Goal: Task Accomplishment & Management: Manage account settings

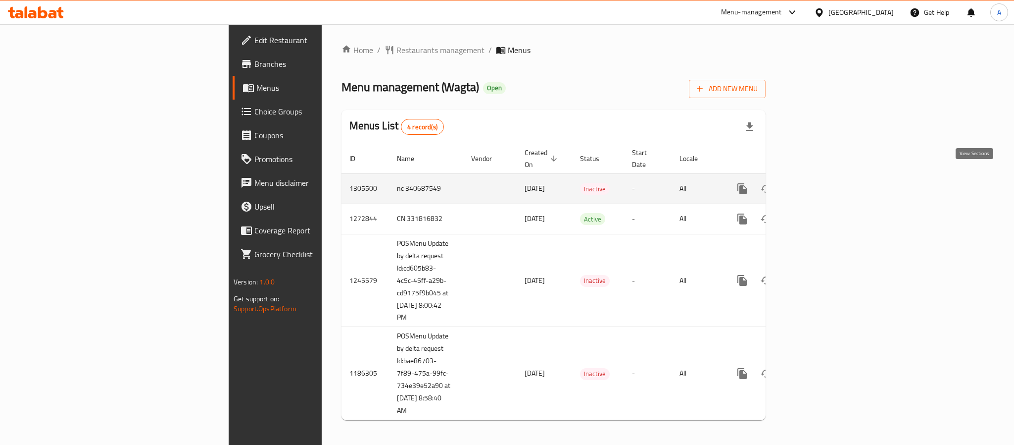
click at [820, 183] on icon "enhanced table" at bounding box center [814, 189] width 12 height 12
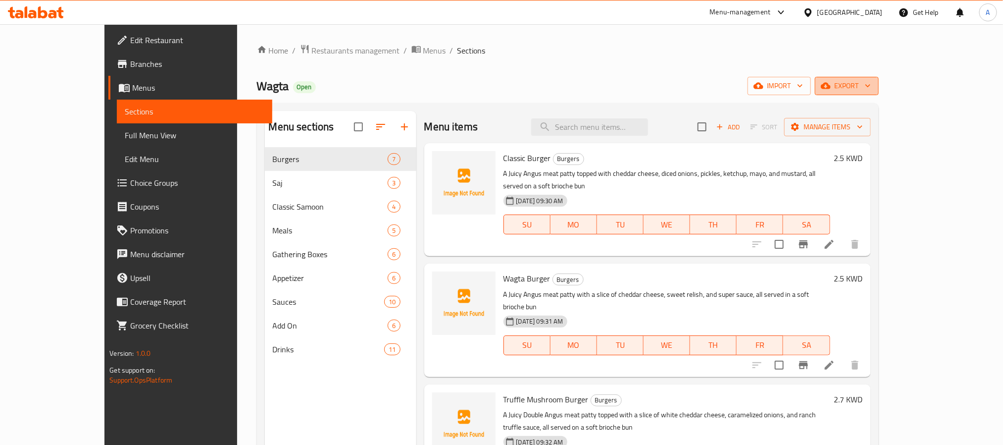
click at [871, 90] on span "export" at bounding box center [847, 86] width 48 height 12
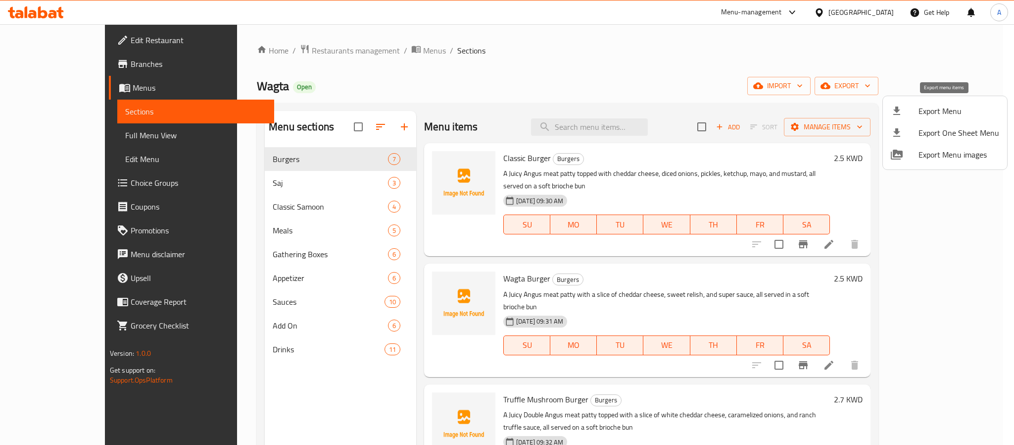
click at [936, 109] on span "Export Menu" at bounding box center [959, 111] width 81 height 12
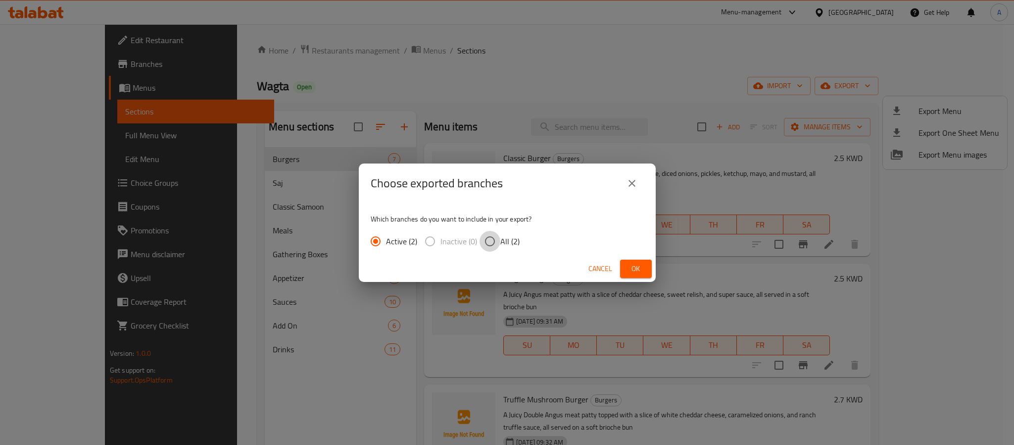
click at [486, 240] on input "All (2)" at bounding box center [490, 241] width 21 height 21
radio input "true"
click at [626, 263] on button "Ok" at bounding box center [636, 268] width 32 height 18
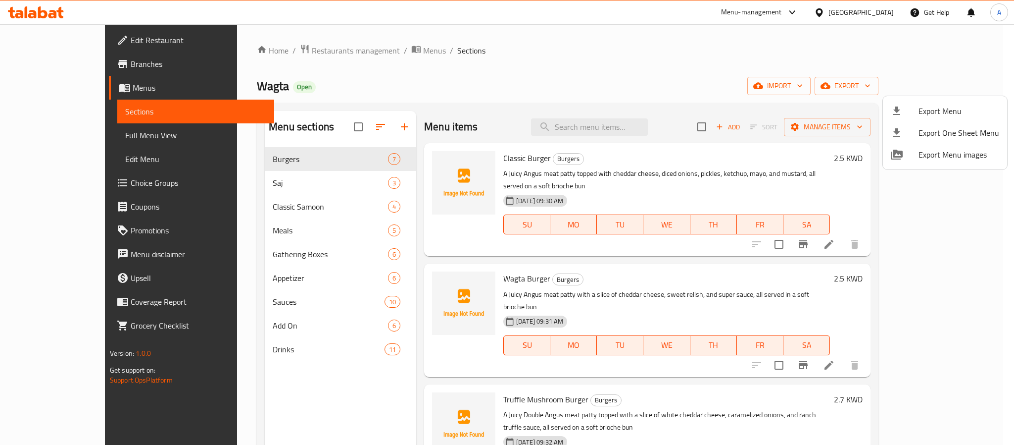
click at [575, 62] on div at bounding box center [507, 222] width 1014 height 445
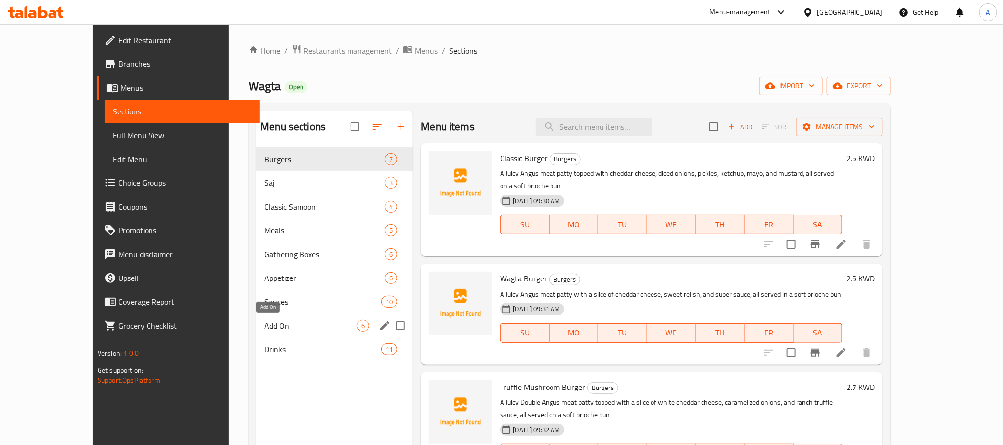
click at [264, 321] on span "Add On" at bounding box center [310, 325] width 93 height 12
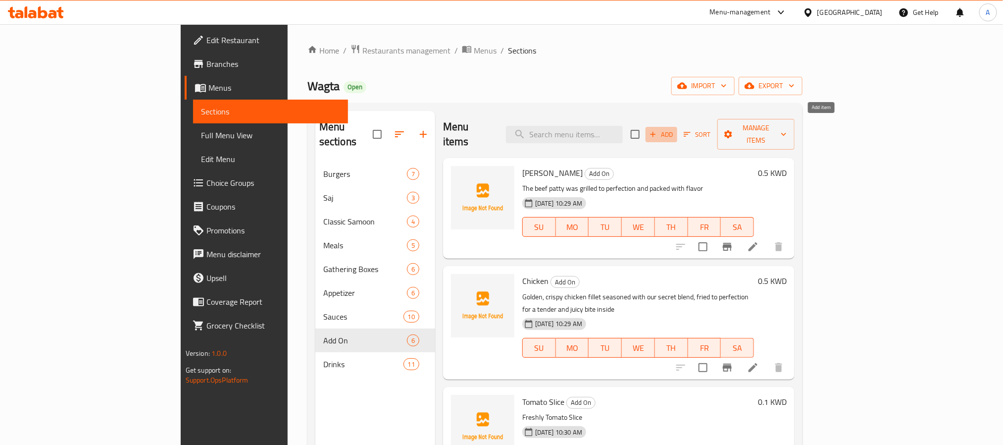
click at [675, 129] on span "Add" at bounding box center [661, 134] width 27 height 11
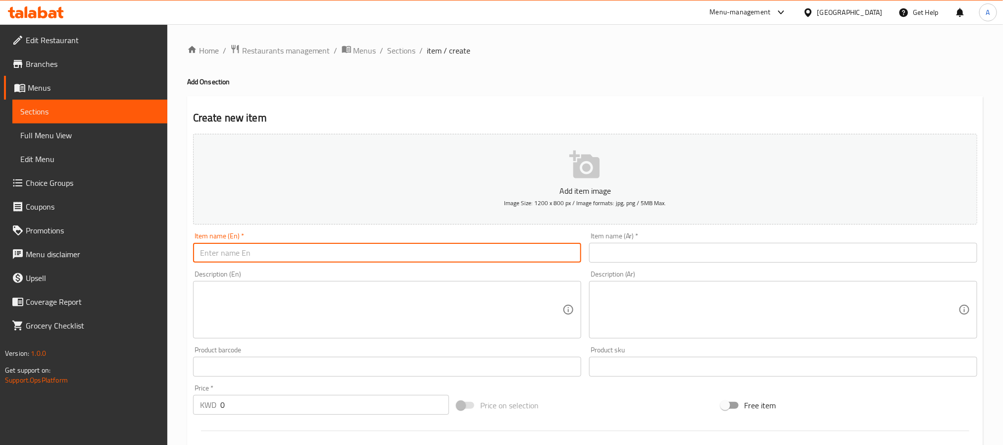
click at [332, 250] on input "text" at bounding box center [387, 253] width 388 height 20
paste input "Toast"
type input "Toast"
click at [607, 245] on input "text" at bounding box center [783, 253] width 388 height 20
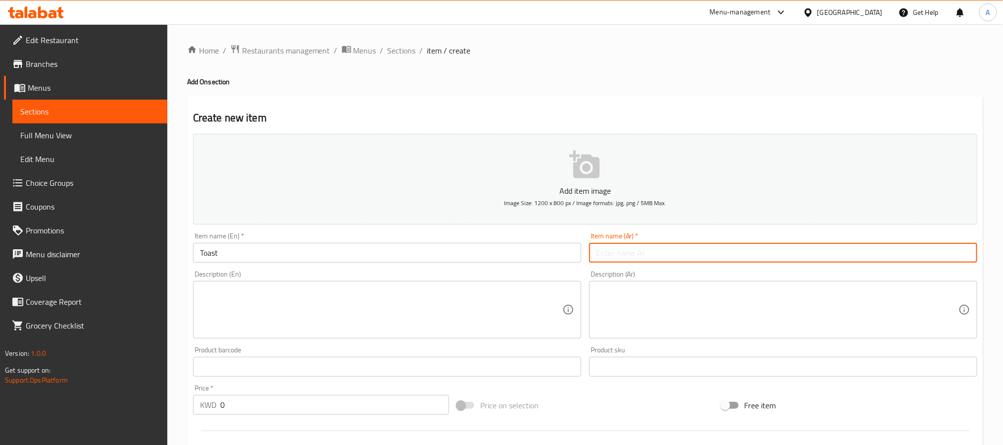
paste input "خبز محمص"
type input "خبز محمص"
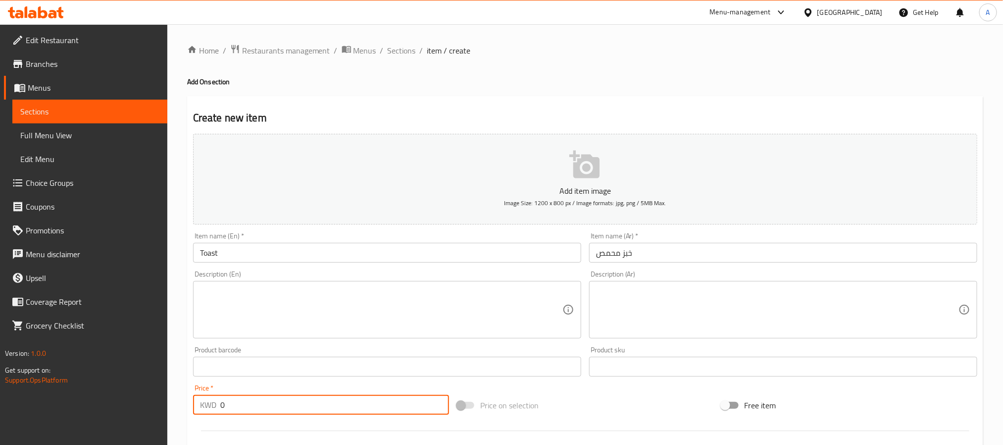
click at [250, 409] on input "0" at bounding box center [334, 405] width 229 height 20
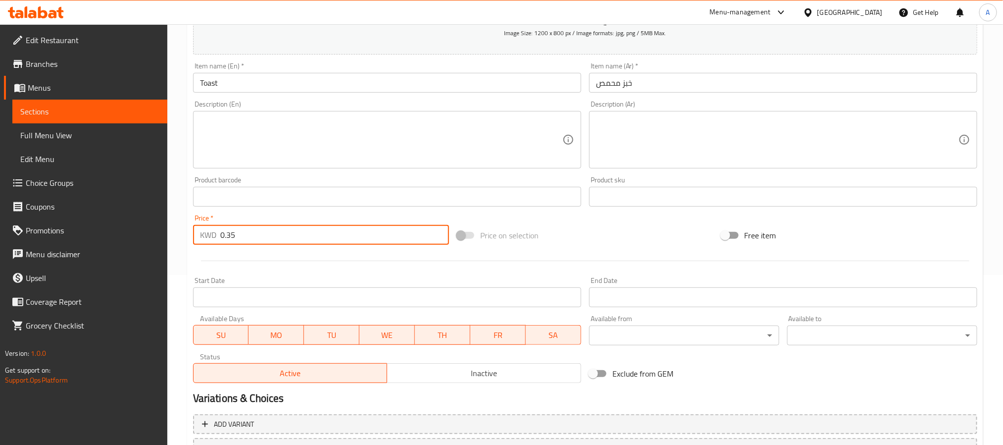
scroll to position [223, 0]
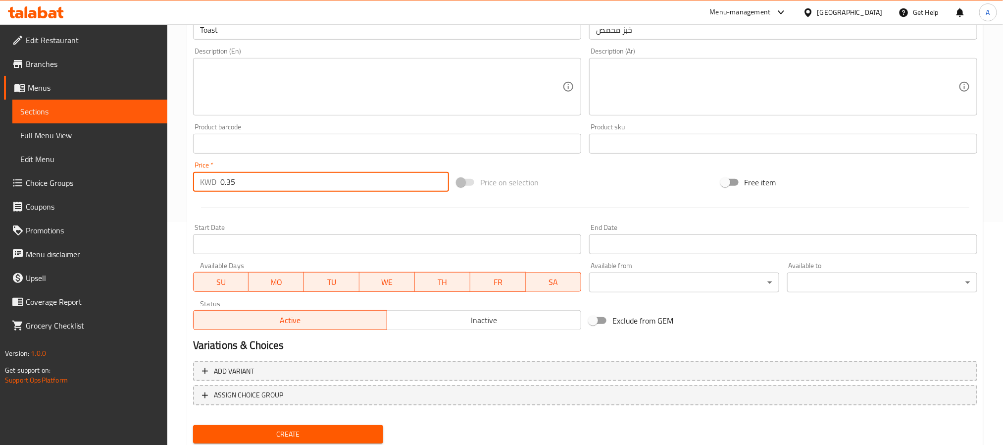
type input "0.35"
click at [362, 425] on button "Create" at bounding box center [288, 434] width 190 height 18
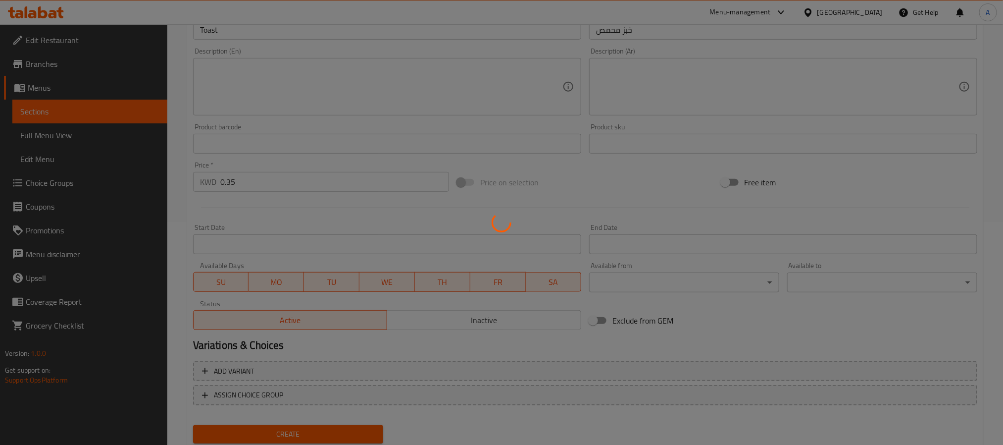
type input "0"
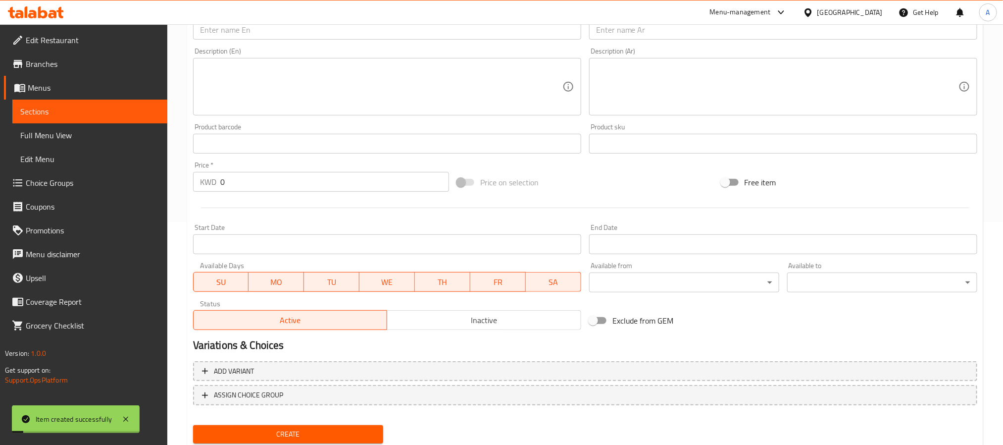
scroll to position [0, 0]
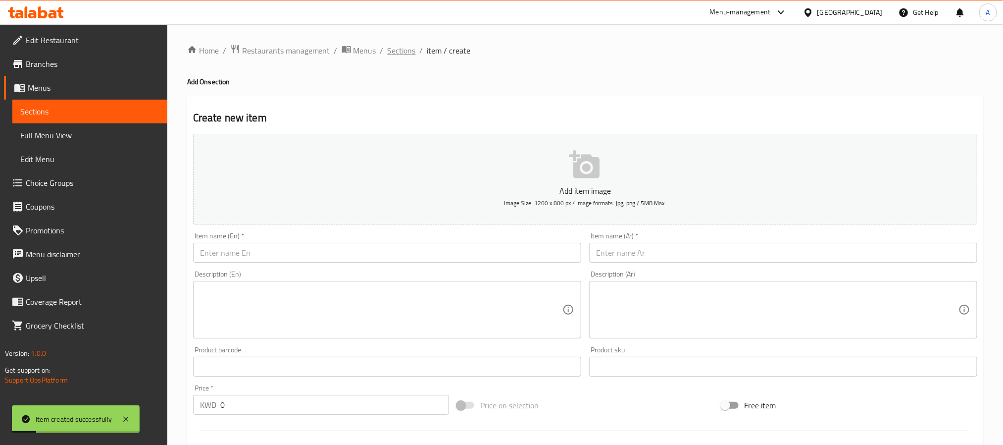
click at [405, 53] on span "Sections" at bounding box center [402, 51] width 28 height 12
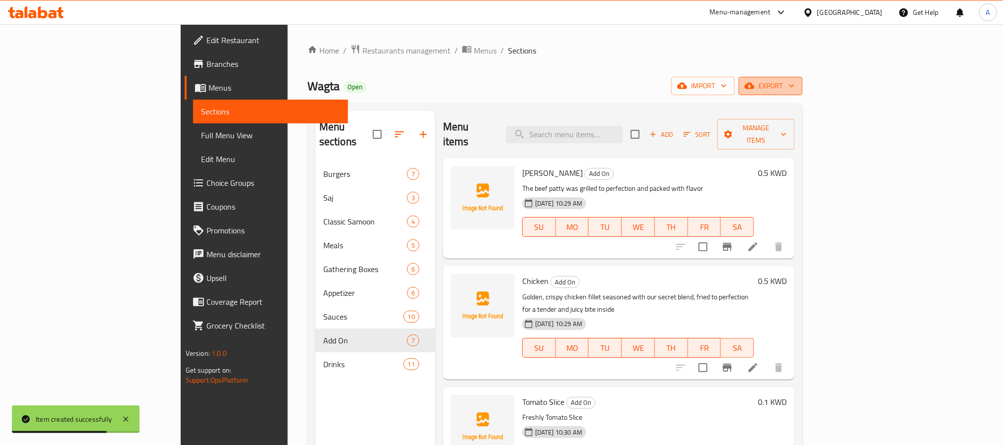
click at [795, 85] on span "export" at bounding box center [771, 86] width 48 height 12
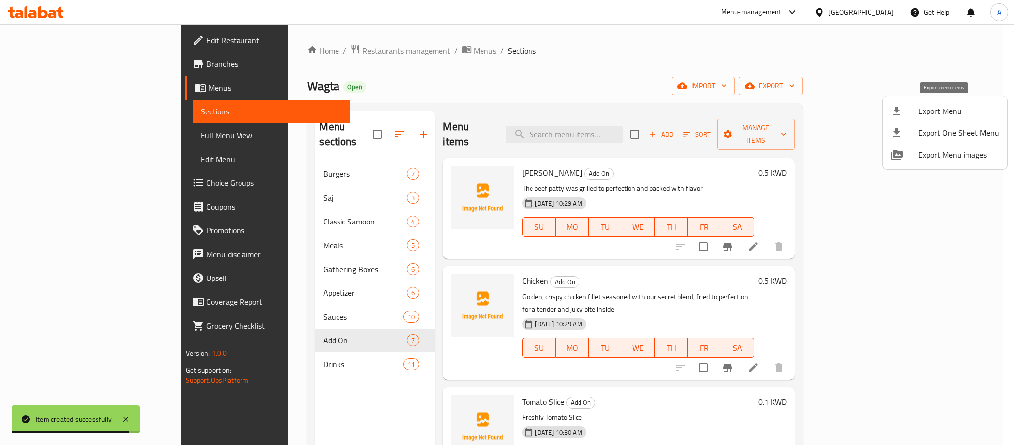
click at [937, 107] on span "Export Menu" at bounding box center [959, 111] width 81 height 12
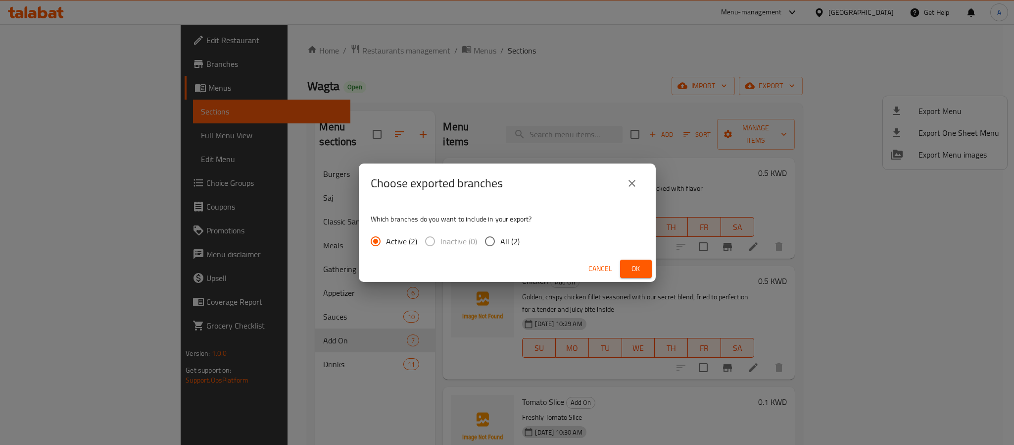
click at [496, 238] on input "All (2)" at bounding box center [490, 241] width 21 height 21
radio input "true"
click at [652, 275] on div "Cancel Ok" at bounding box center [507, 268] width 297 height 26
click at [642, 275] on button "Ok" at bounding box center [636, 268] width 32 height 18
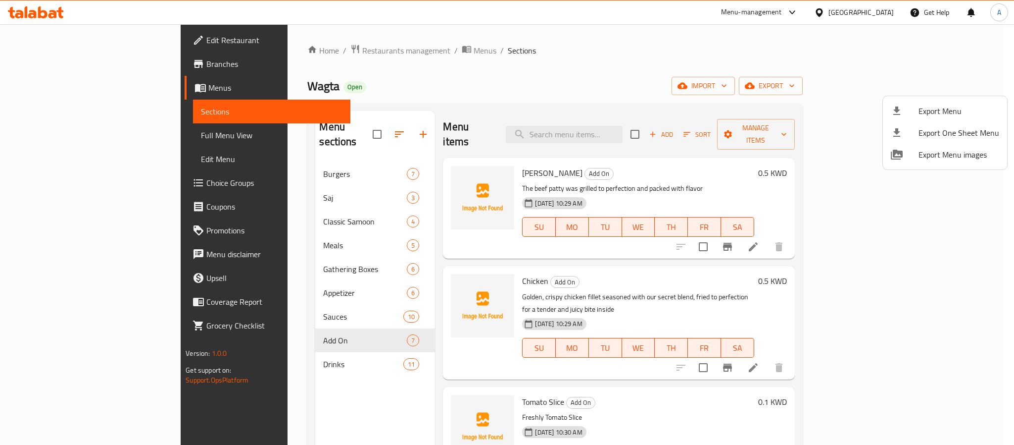
click at [361, 48] on div at bounding box center [507, 222] width 1014 height 445
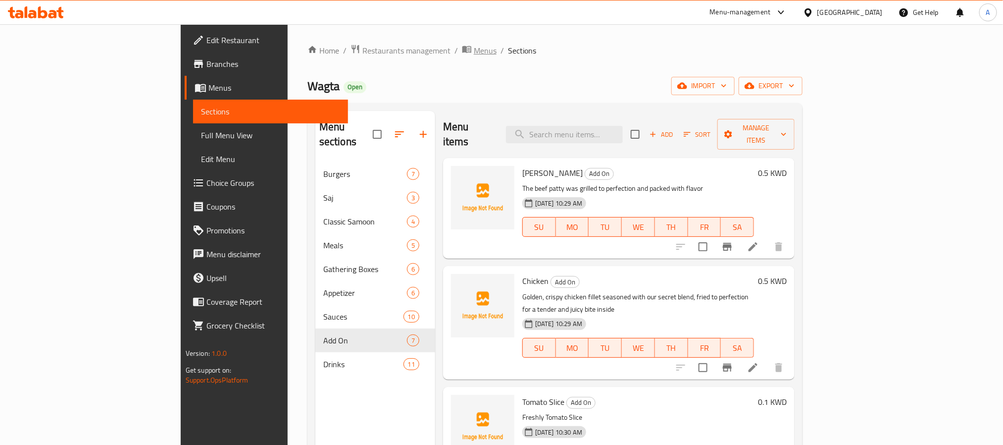
click at [474, 48] on span "Menus" at bounding box center [485, 51] width 23 height 12
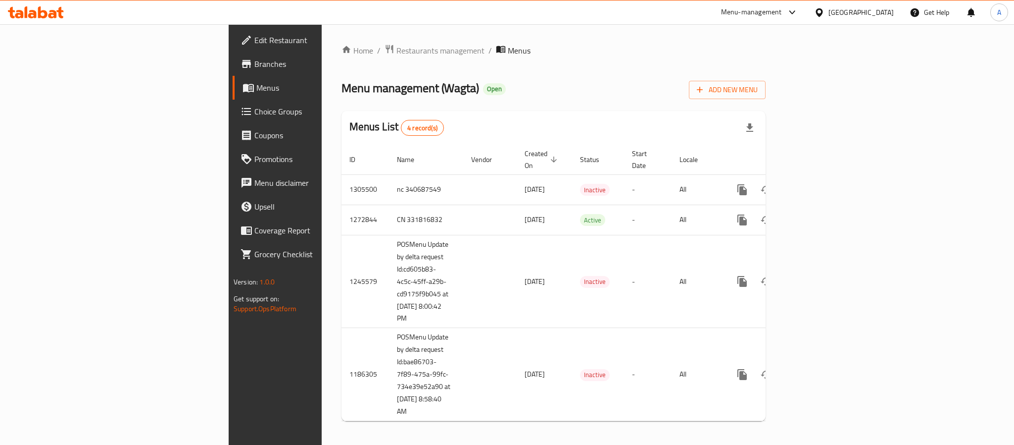
click at [884, 13] on div "[GEOGRAPHIC_DATA]" at bounding box center [861, 12] width 65 height 11
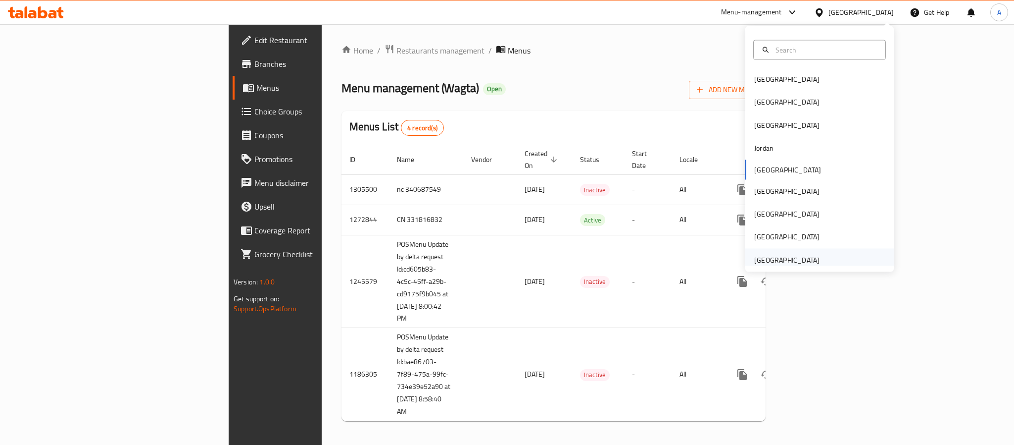
click at [775, 254] on div "United Arab Emirates" at bounding box center [787, 259] width 65 height 11
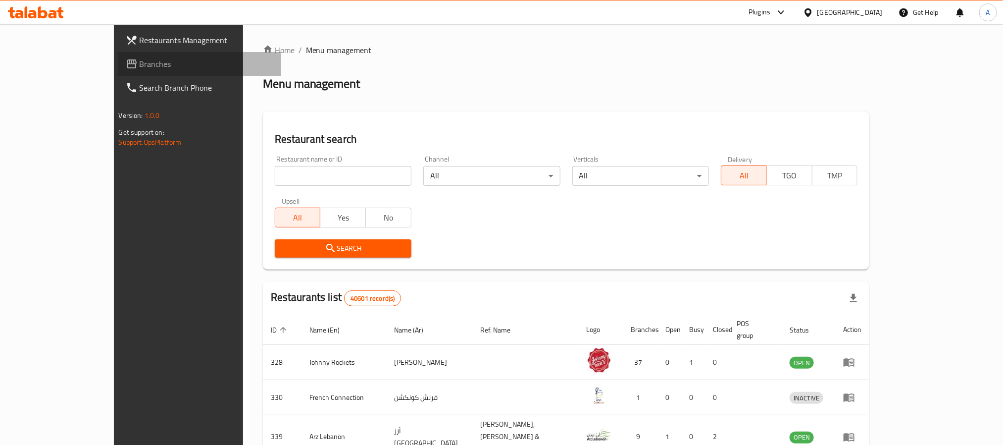
click at [140, 67] on span "Branches" at bounding box center [207, 64] width 134 height 12
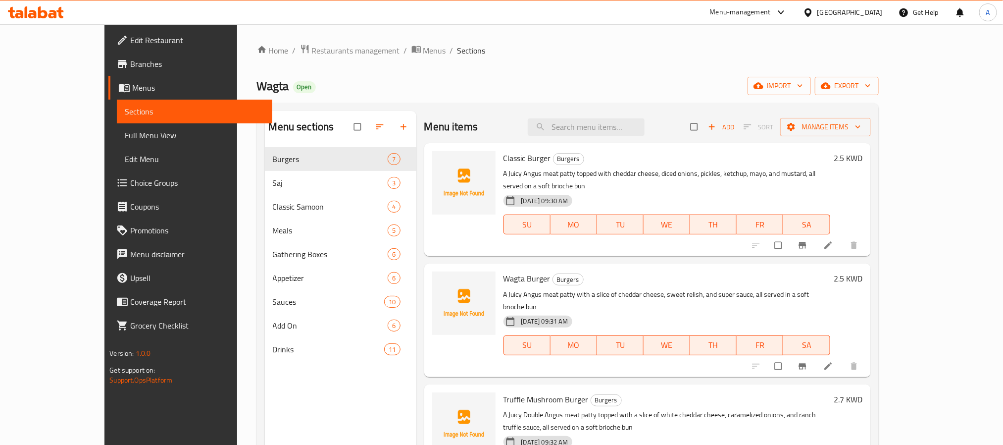
click at [117, 143] on link "Full Menu View" at bounding box center [194, 135] width 155 height 24
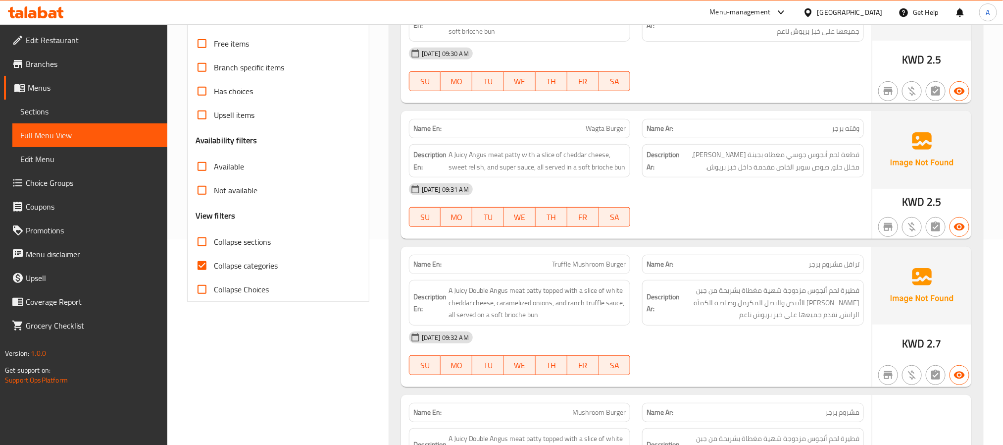
scroll to position [223, 0]
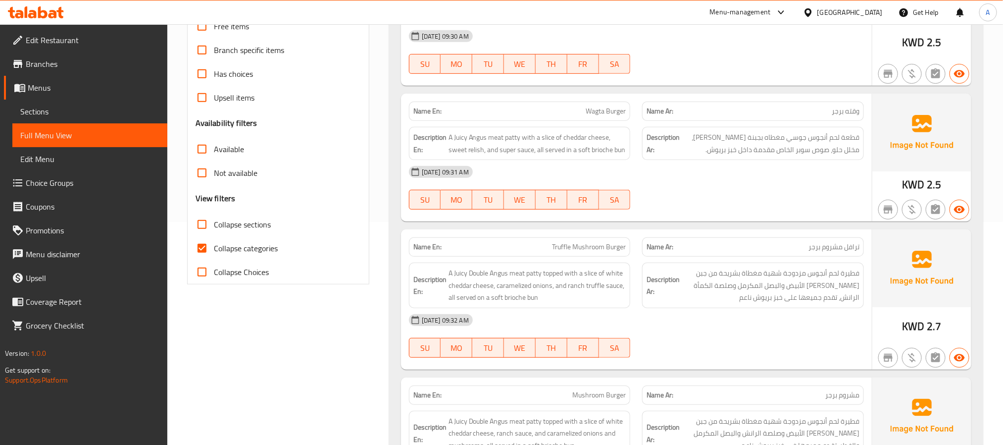
click at [201, 221] on input "Collapse sections" at bounding box center [202, 224] width 24 height 24
checkbox input "true"
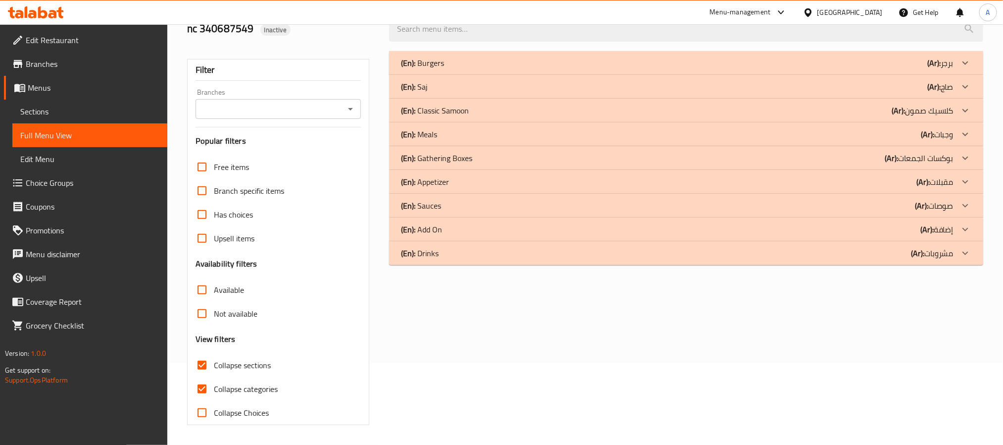
scroll to position [83, 0]
click at [609, 69] on div "(En): Add On (Ar): إضافة" at bounding box center [677, 63] width 553 height 12
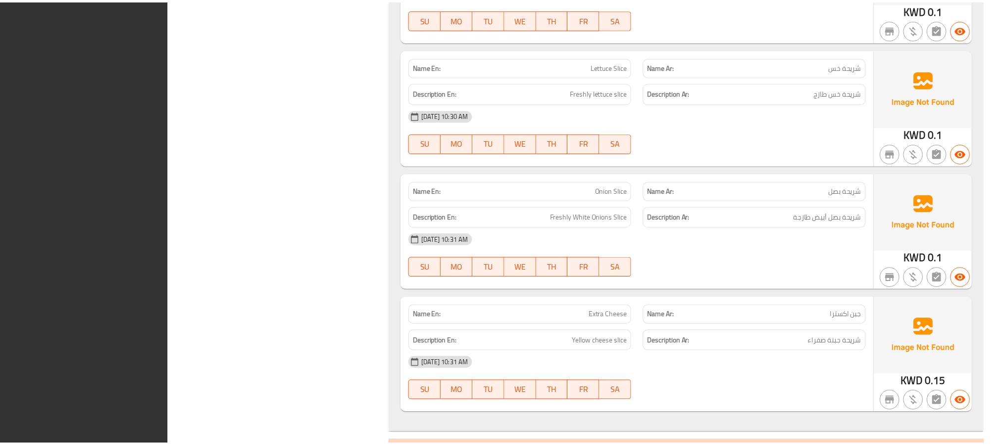
scroll to position [733, 0]
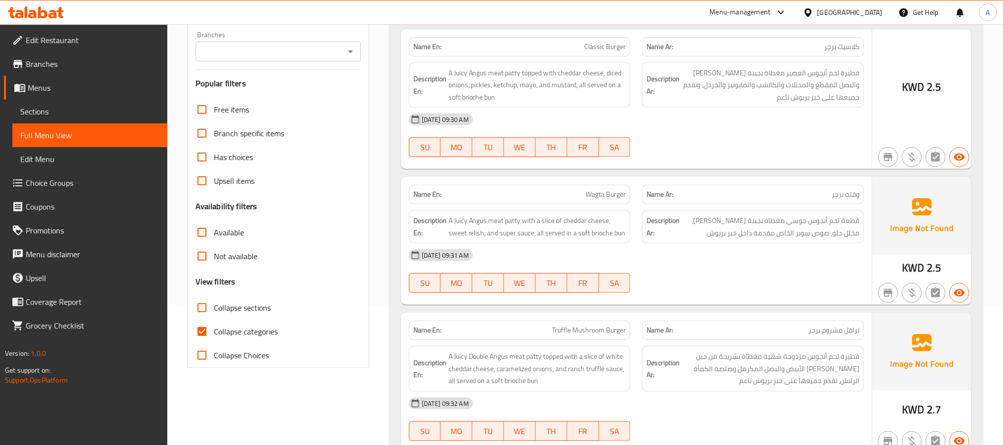
scroll to position [139, 0]
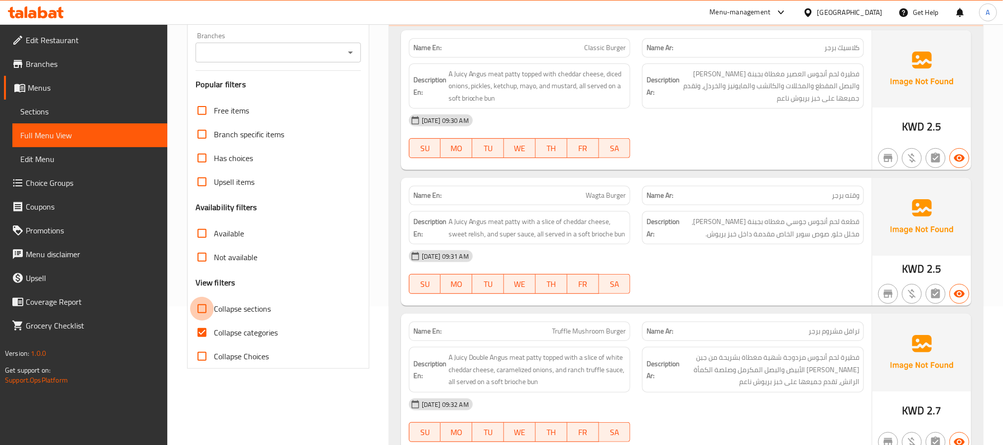
click at [200, 308] on input "Collapse sections" at bounding box center [202, 309] width 24 height 24
checkbox input "true"
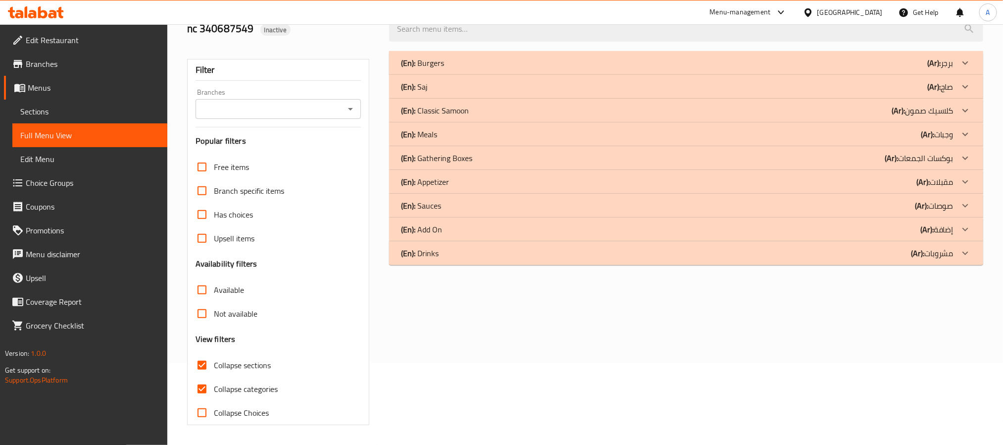
scroll to position [83, 0]
click at [471, 69] on div "(En): Add On (Ar): إضافة" at bounding box center [677, 63] width 553 height 12
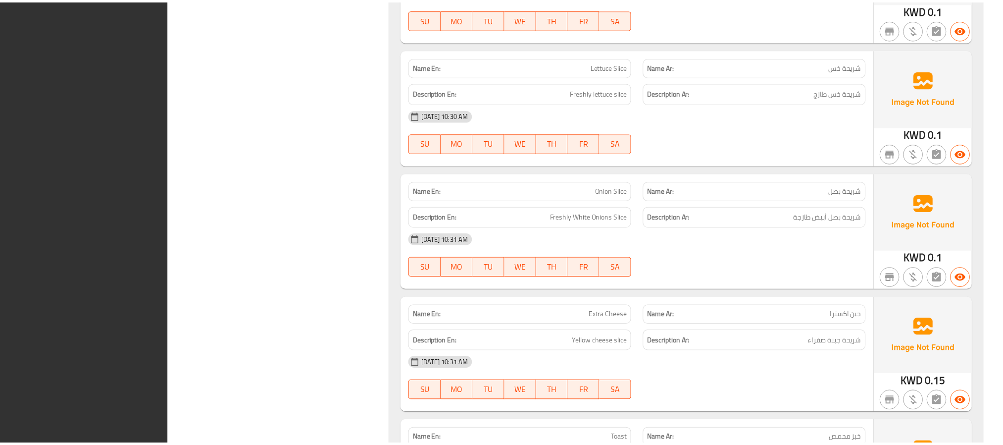
scroll to position [857, 0]
